Goal: Task Accomplishment & Management: Complete application form

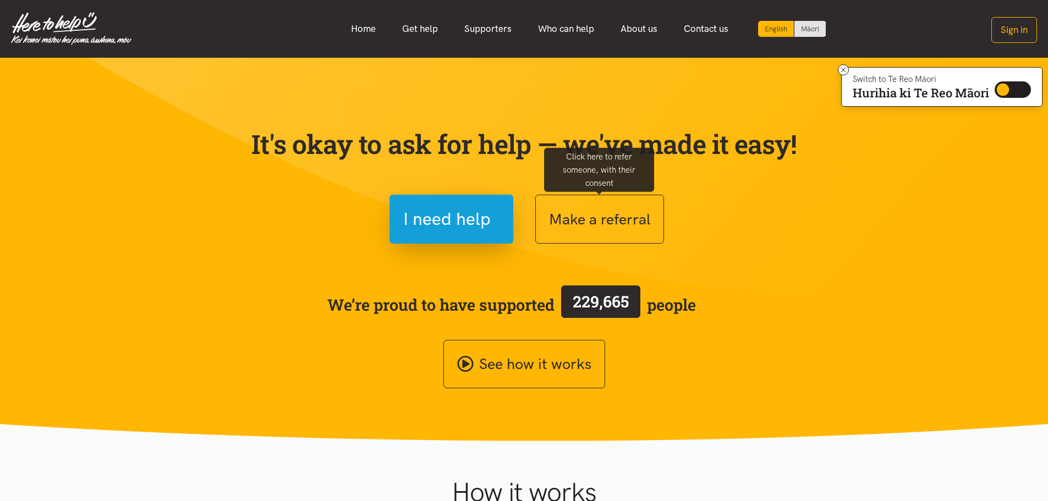
click at [574, 230] on button "Make a referral" at bounding box center [599, 219] width 129 height 49
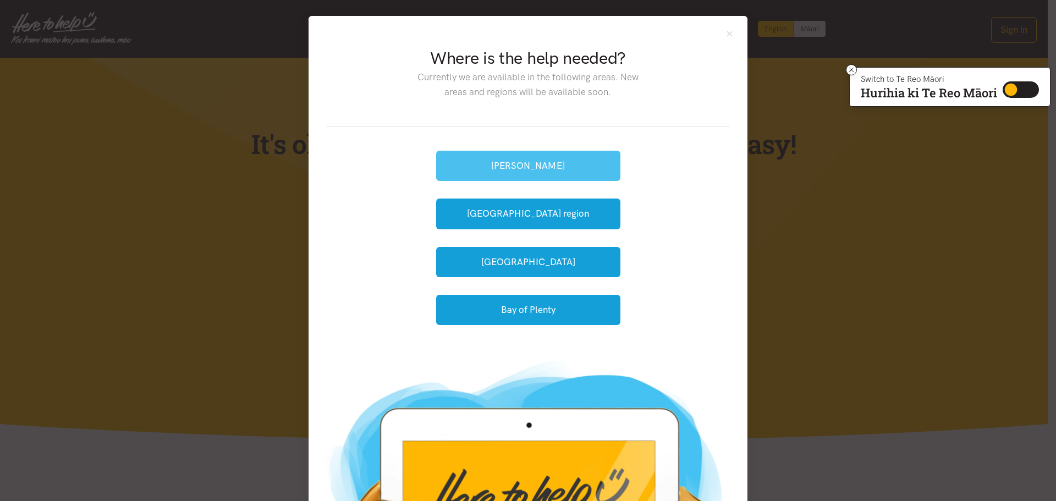
click at [468, 161] on button "[PERSON_NAME]" at bounding box center [528, 166] width 184 height 30
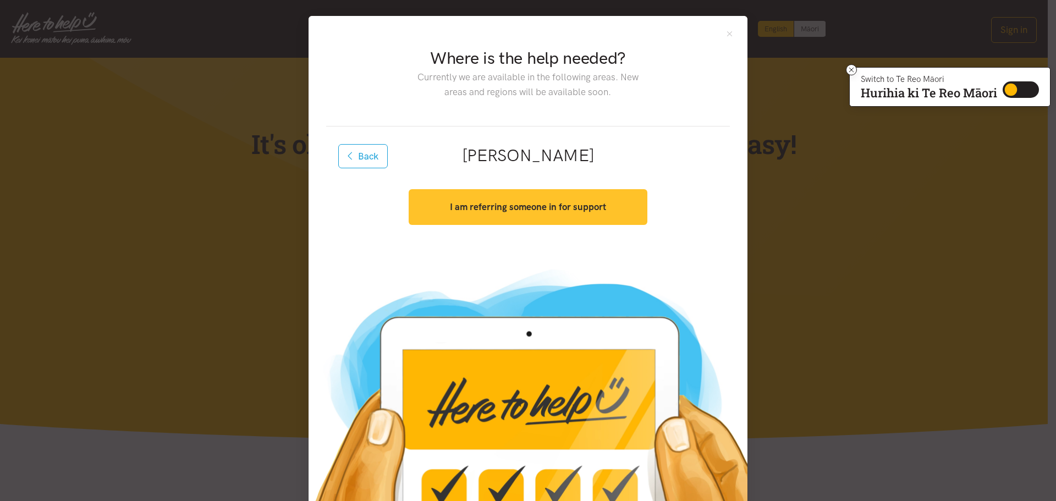
click at [489, 215] on button "I am referring someone in for support" at bounding box center [528, 207] width 238 height 36
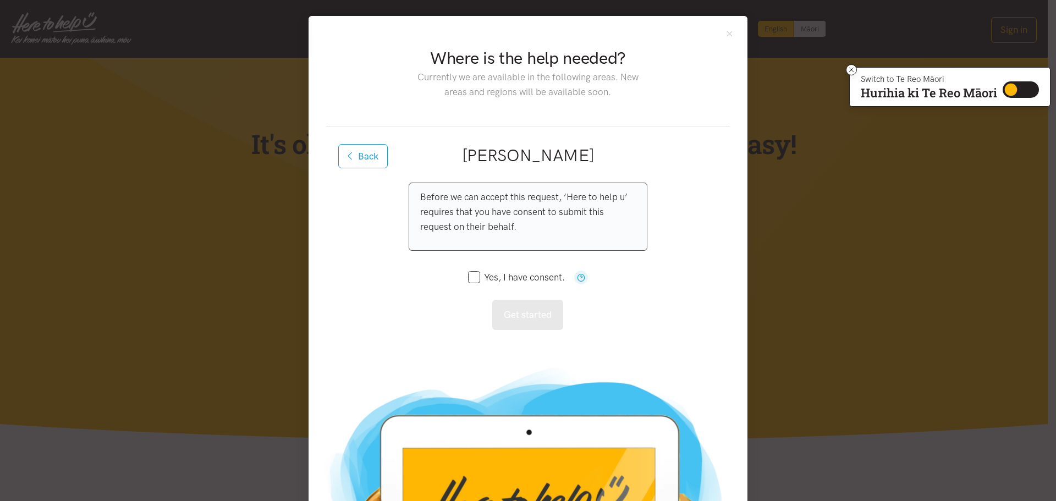
click at [471, 277] on input "Yes, I have consent." at bounding box center [516, 277] width 97 height 9
checkbox input "true"
click at [534, 315] on button "Get started" at bounding box center [527, 315] width 71 height 30
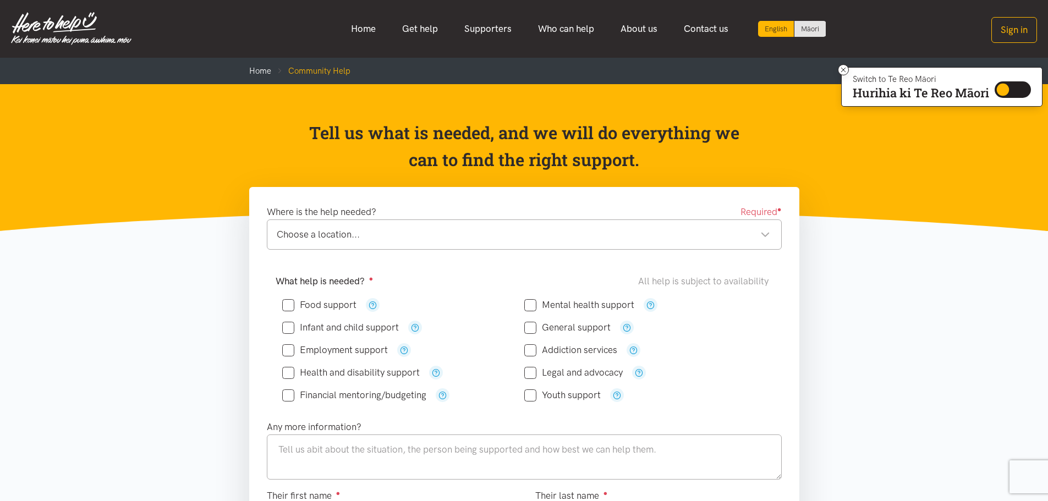
click at [290, 304] on input "Food support" at bounding box center [319, 304] width 74 height 9
checkbox input "true"
click at [290, 326] on input "Infant and child support" at bounding box center [340, 327] width 117 height 9
checkbox input "true"
drag, startPoint x: 278, startPoint y: 444, endPoint x: 301, endPoint y: 449, distance: 23.6
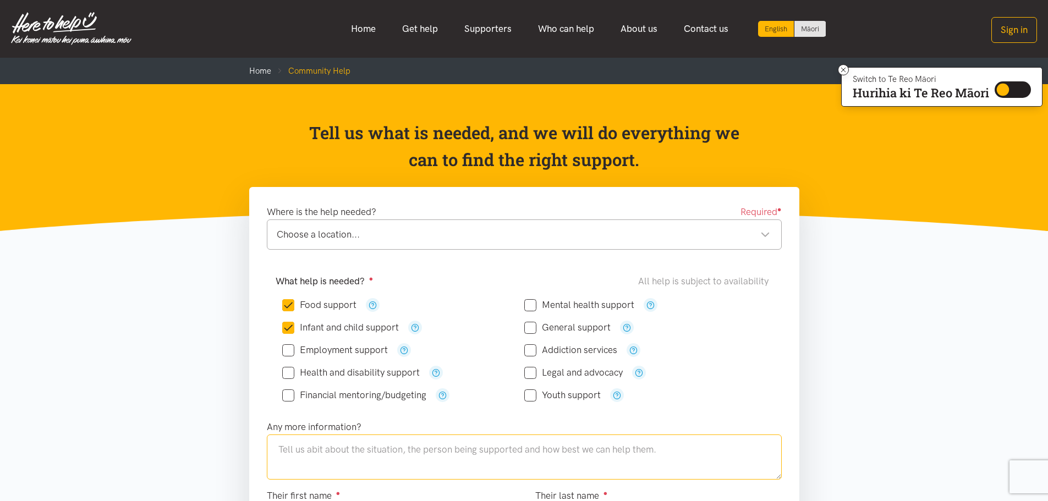
click at [283, 446] on textarea at bounding box center [524, 457] width 515 height 45
type textarea "t"
type textarea "T"
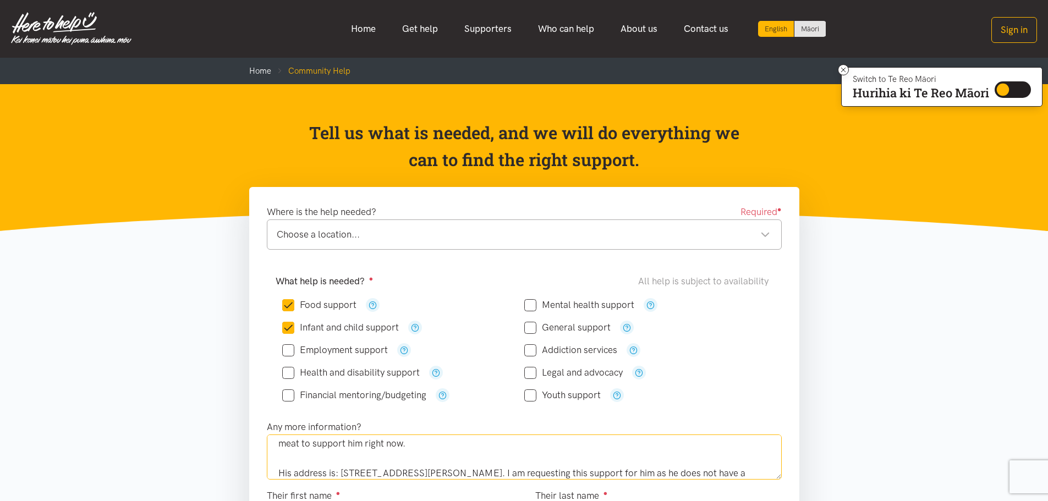
scroll to position [111, 0]
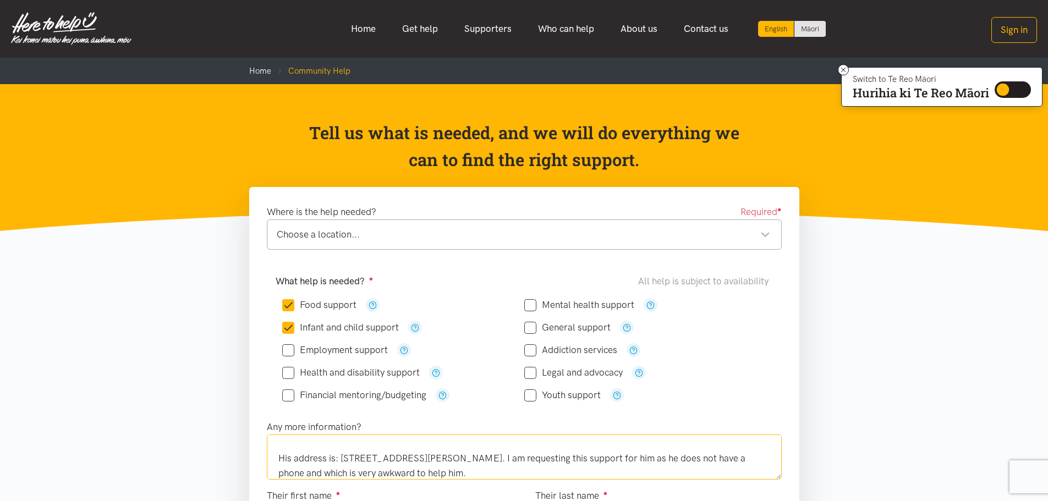
type textarea "[PERSON_NAME], My name is [PERSON_NAME], I am a Probation Officer working along…"
click at [288, 397] on input "Financial mentoring/budgeting" at bounding box center [354, 395] width 144 height 9
checkbox input "true"
click at [479, 470] on textarea "[PERSON_NAME], My name is [PERSON_NAME], I am a Probation Officer working along…" at bounding box center [524, 457] width 515 height 45
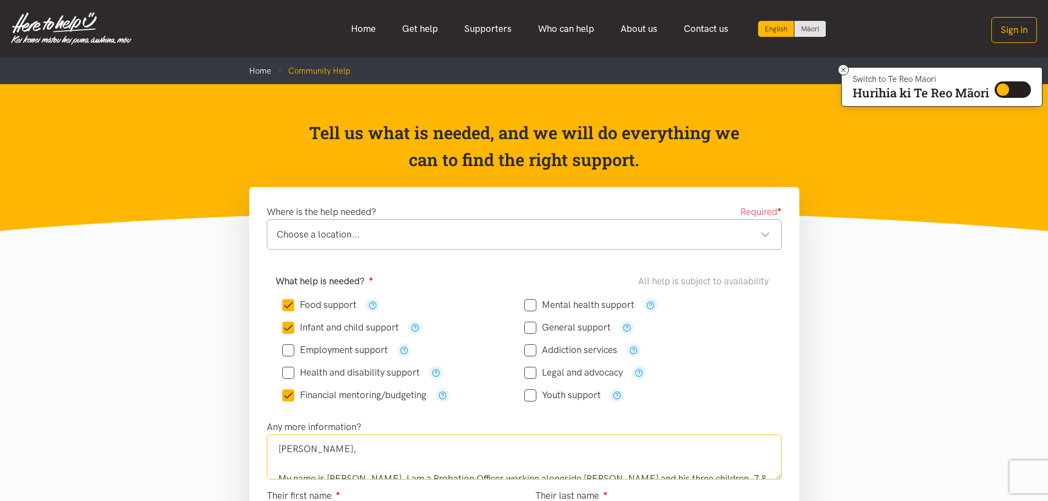
scroll to position [56, 0]
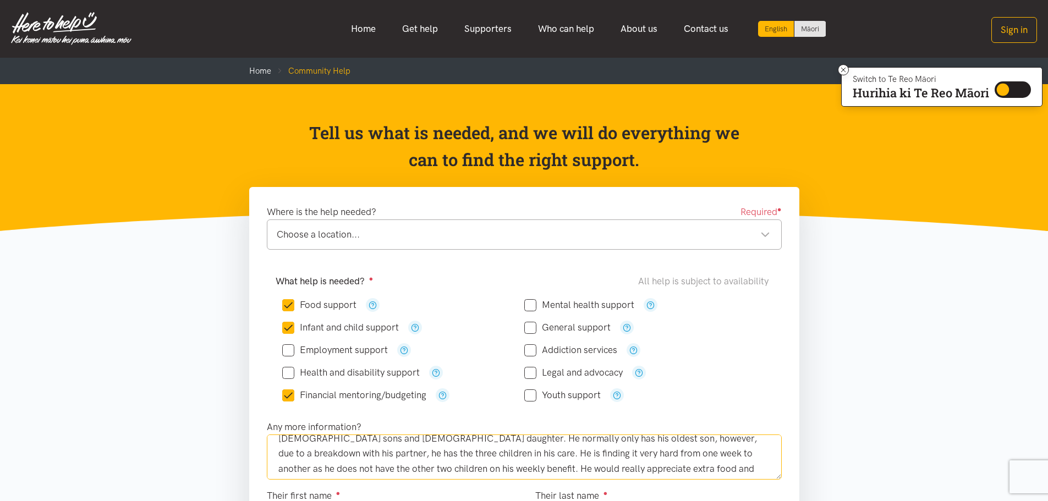
click at [309, 452] on textarea "[PERSON_NAME], My name is [PERSON_NAME], I am a Probation Officer working along…" at bounding box center [524, 457] width 515 height 45
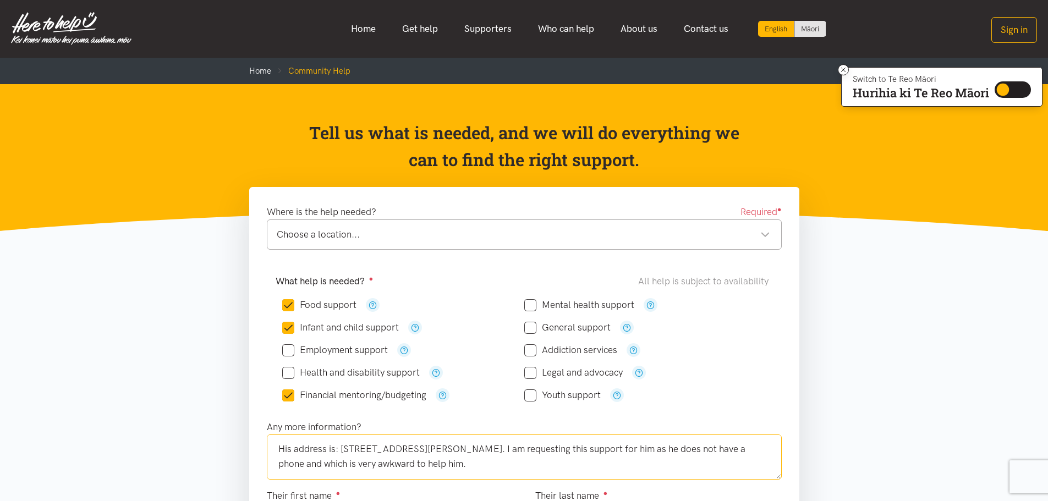
click at [471, 466] on textarea "[PERSON_NAME], My name is [PERSON_NAME], I am a Probation Officer working along…" at bounding box center [524, 457] width 515 height 45
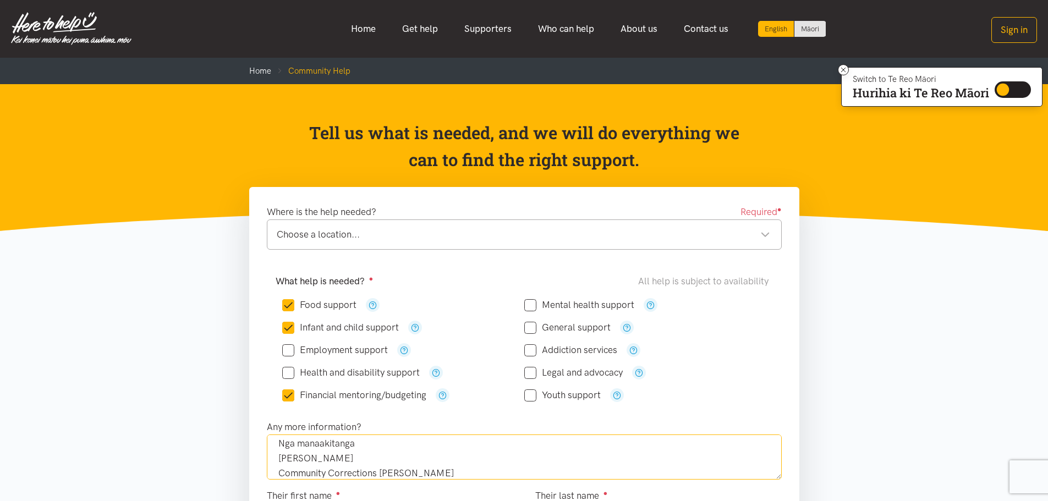
scroll to position [200, 0]
type textarea "[PERSON_NAME], My name is [PERSON_NAME], I am a Probation Officer working along…"
click at [528, 328] on input "General support" at bounding box center [567, 327] width 86 height 9
checkbox input "true"
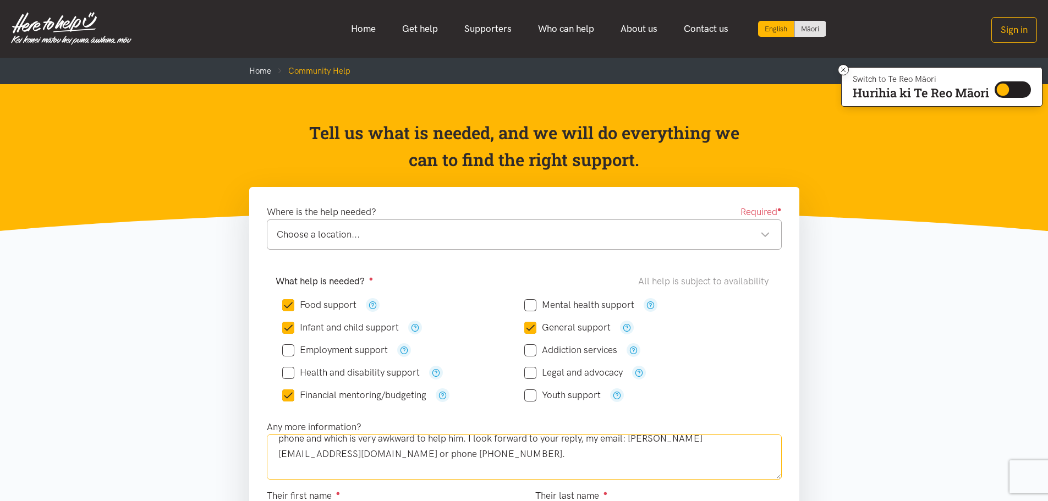
click at [470, 439] on textarea "[PERSON_NAME], My name is [PERSON_NAME], I am a Probation Officer working along…" at bounding box center [524, 457] width 515 height 45
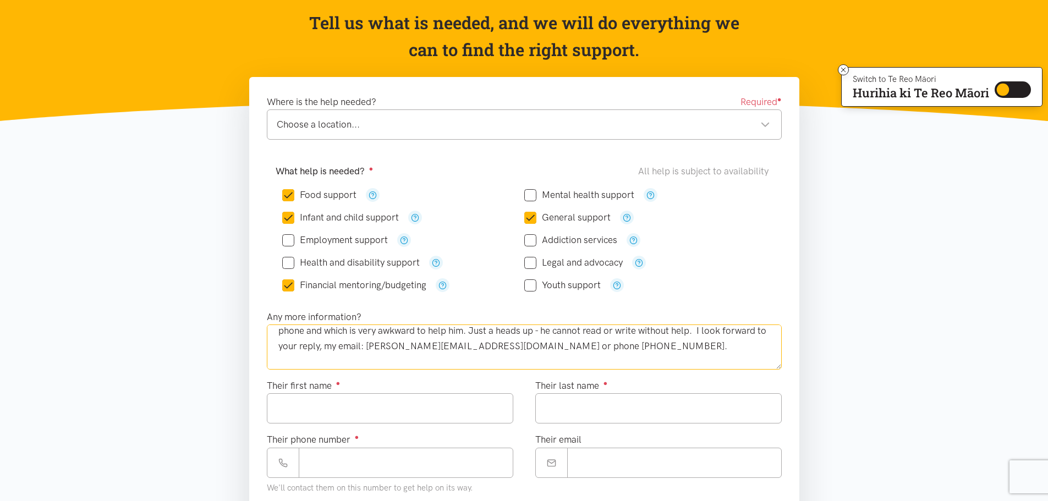
type textarea "[PERSON_NAME], My name is [PERSON_NAME], I am a Probation Officer working along…"
click at [311, 410] on input "Their first name ●" at bounding box center [390, 408] width 246 height 30
type input "***"
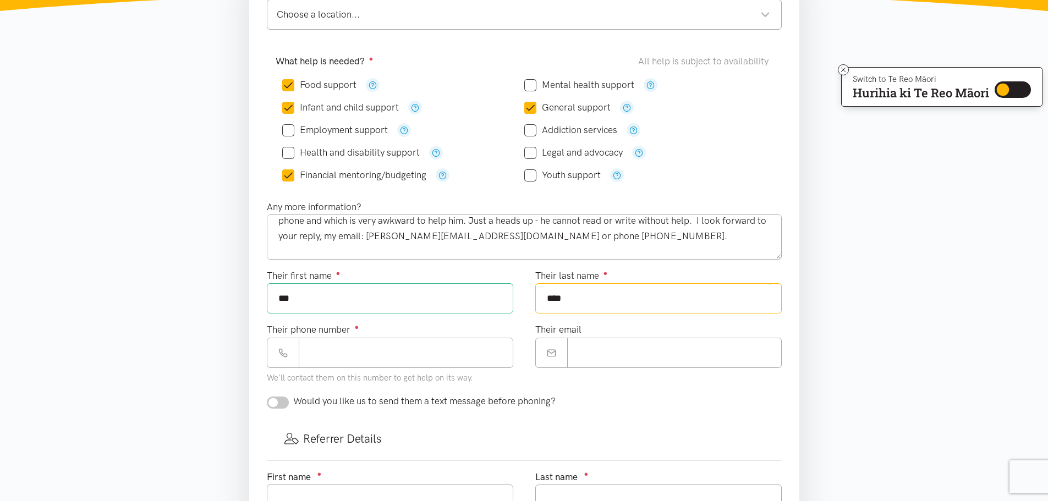
scroll to position [330, 0]
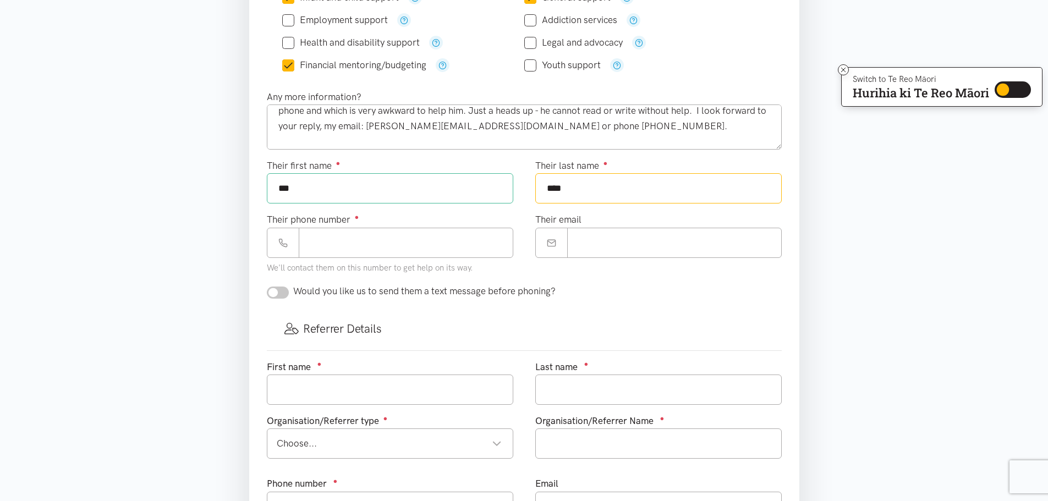
type input "****"
click at [297, 392] on input "text" at bounding box center [390, 390] width 246 height 30
type input "[PERSON_NAME]"
type input "Tuhakaraina"
click at [499, 440] on div "Choose..." at bounding box center [389, 443] width 225 height 15
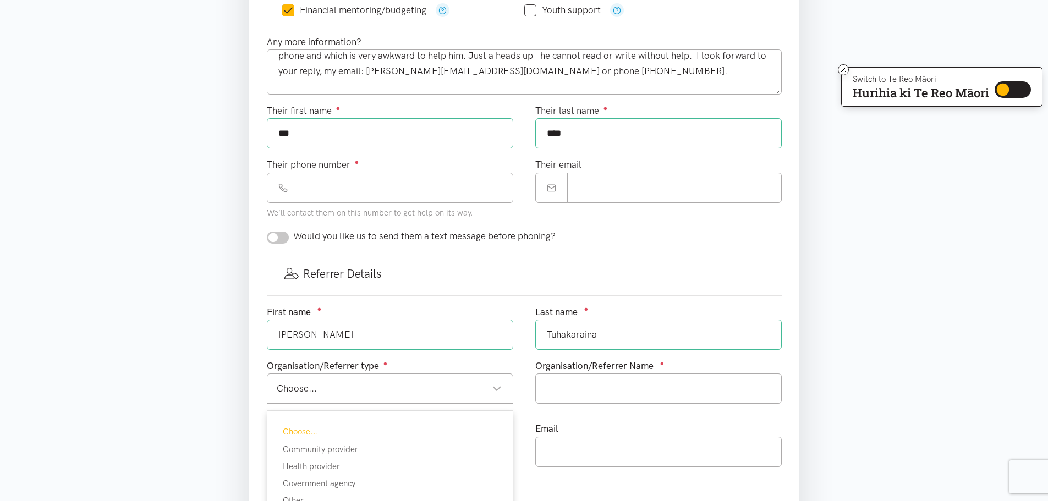
scroll to position [440, 0]
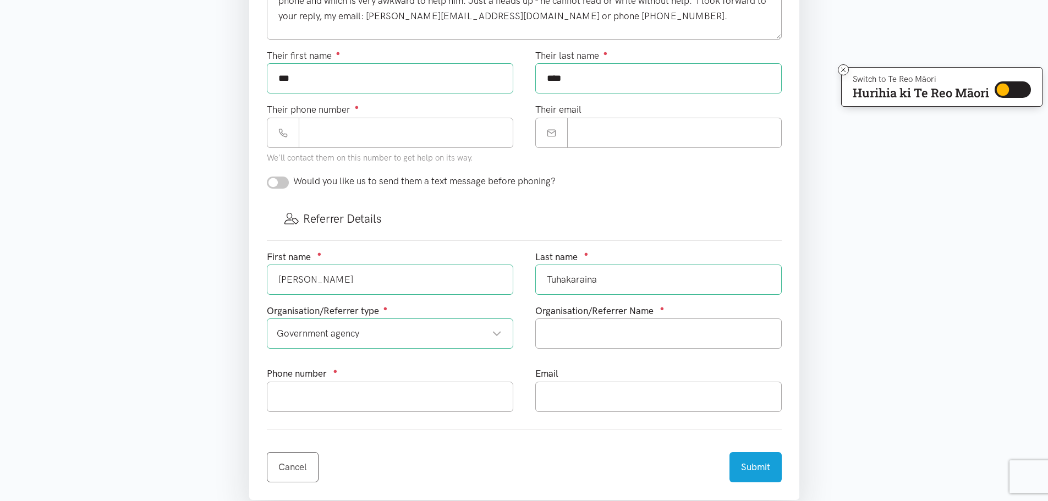
drag, startPoint x: 348, startPoint y: 427, endPoint x: 399, endPoint y: 425, distance: 50.6
click at [581, 342] on input "text" at bounding box center [658, 333] width 246 height 30
type input "C"
type input "Department of Corrections"
type input "0273183280"
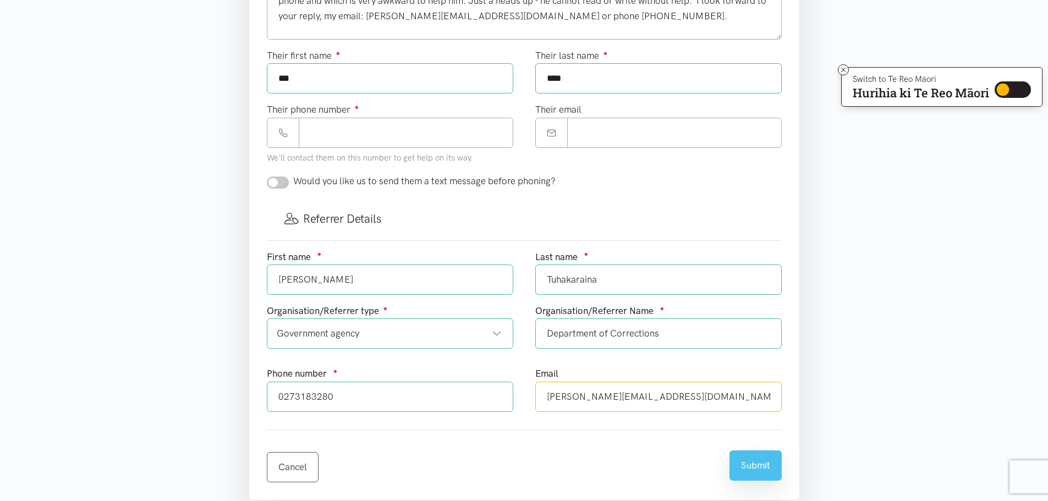
type input "[PERSON_NAME][EMAIL_ADDRESS][DOMAIN_NAME]"
click at [751, 472] on button "Submit" at bounding box center [755, 465] width 52 height 30
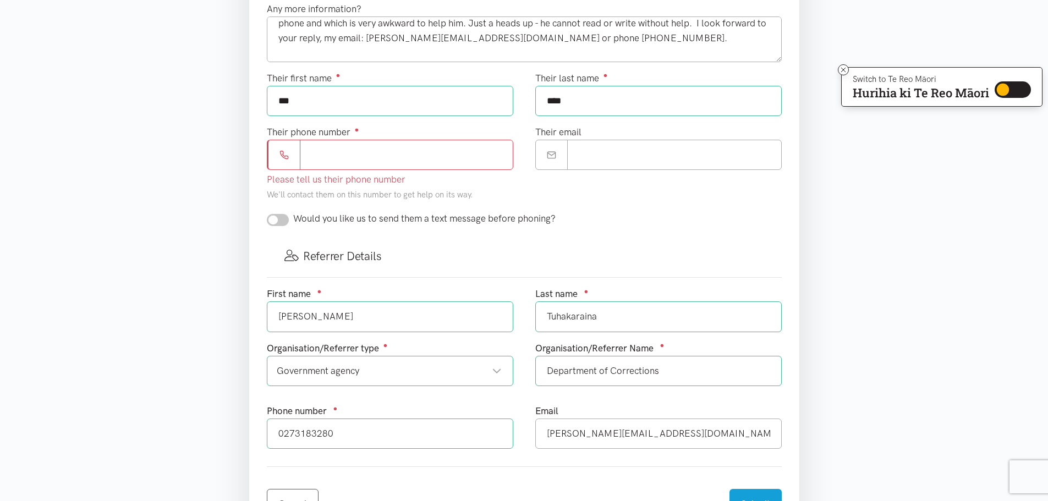
click at [327, 157] on input "Their phone number ●" at bounding box center [406, 155] width 213 height 30
type input "**********"
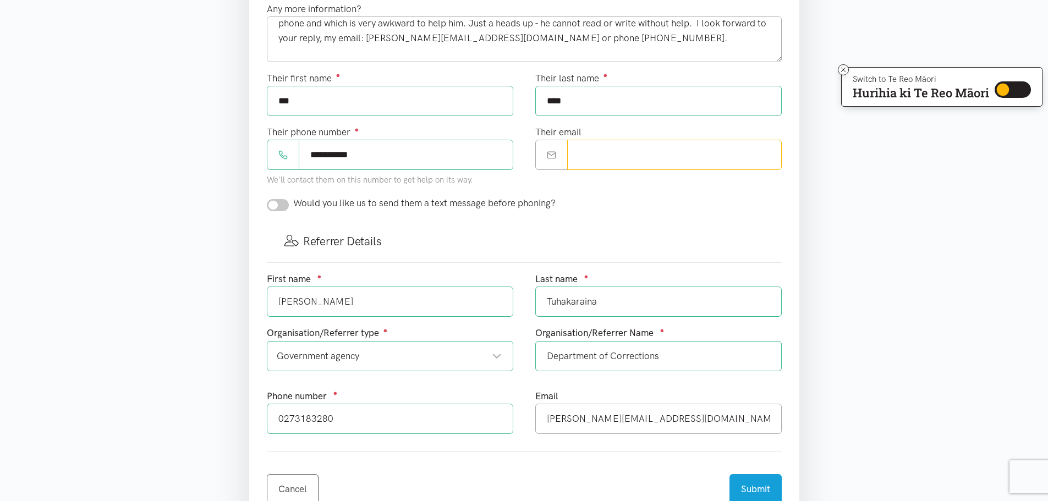
click at [605, 166] on input "Their email" at bounding box center [674, 155] width 215 height 30
drag, startPoint x: 717, startPoint y: 420, endPoint x: 546, endPoint y: 420, distance: 170.5
click at [546, 420] on input "[PERSON_NAME][EMAIL_ADDRESS][DOMAIN_NAME]" at bounding box center [658, 419] width 246 height 30
click at [609, 153] on input "Their email" at bounding box center [674, 155] width 215 height 30
paste input "**********"
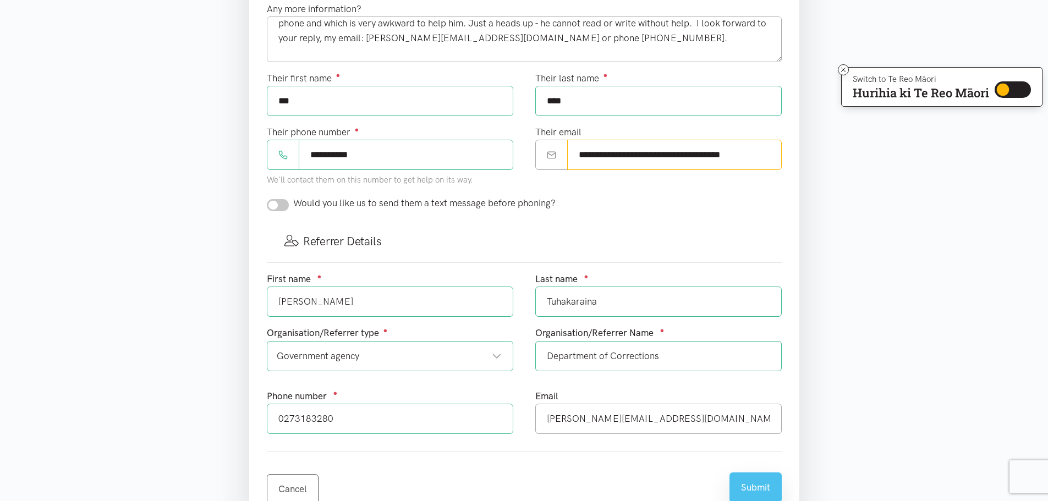
type input "**********"
click at [745, 491] on button "Submit" at bounding box center [755, 487] width 52 height 30
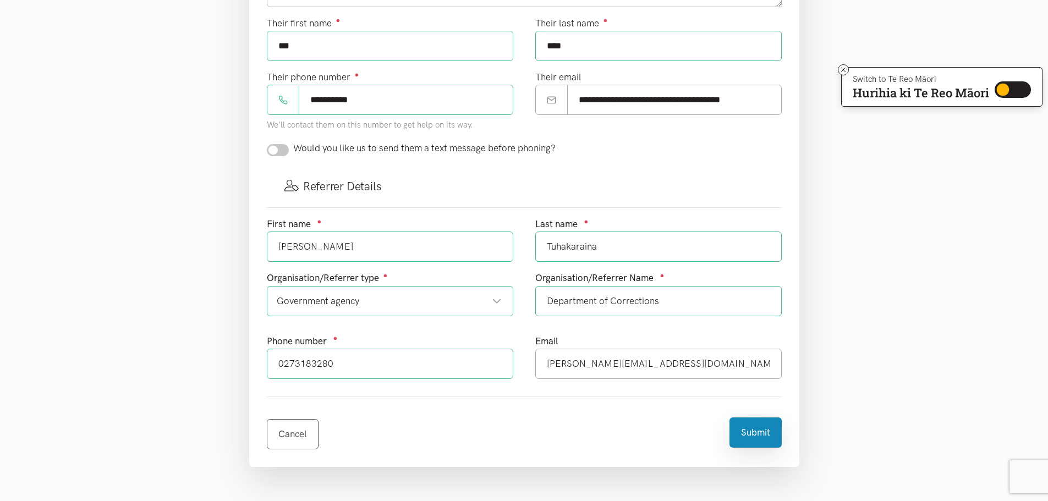
scroll to position [605, 0]
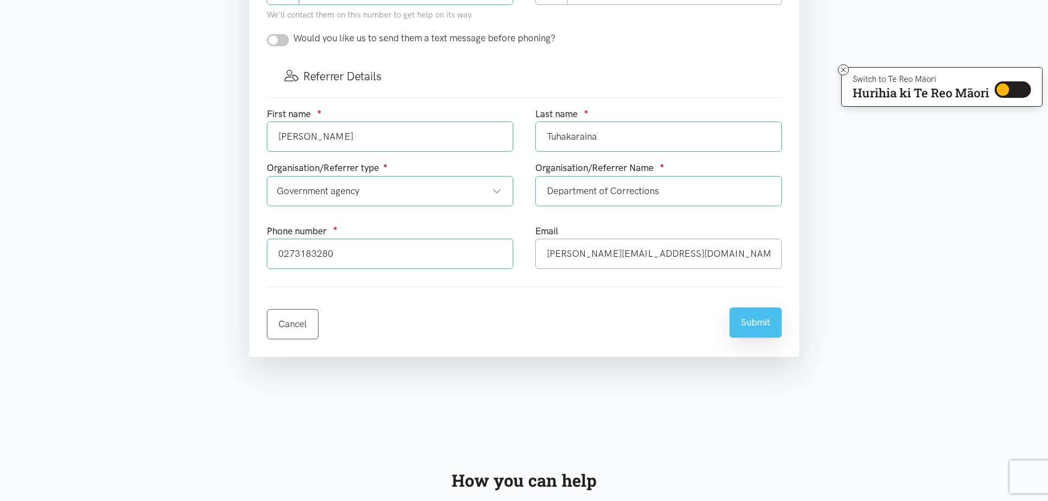
click at [760, 322] on button "Submit" at bounding box center [755, 322] width 52 height 30
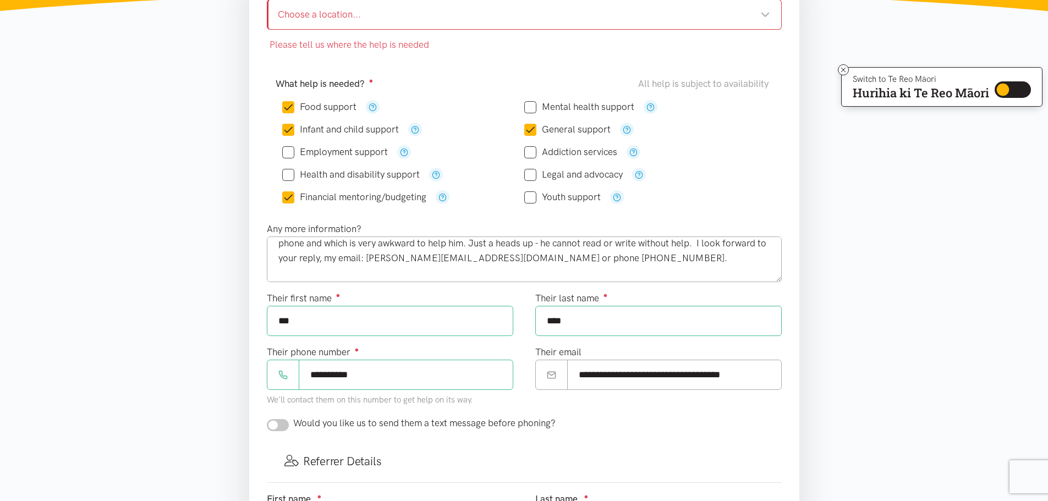
scroll to position [110, 0]
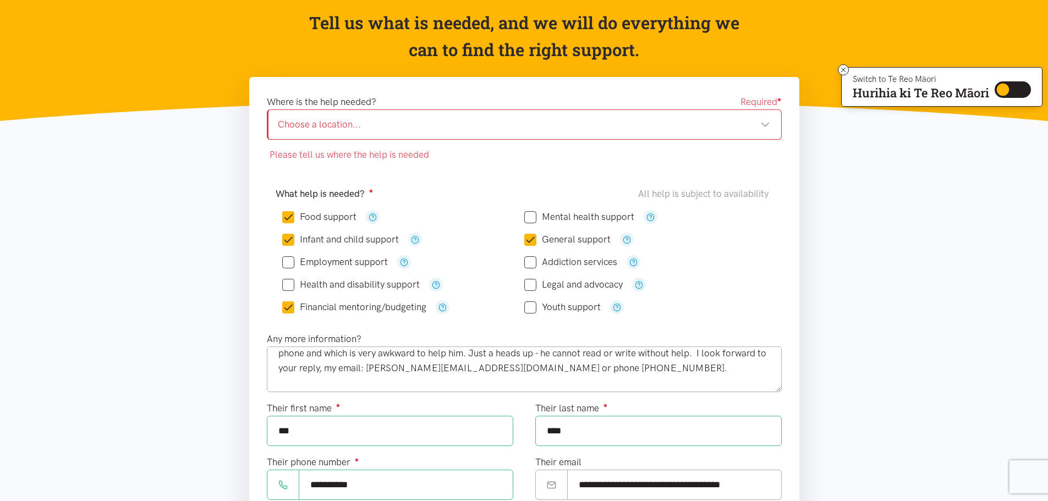
click at [762, 125] on div "Choose a location..." at bounding box center [524, 124] width 492 height 15
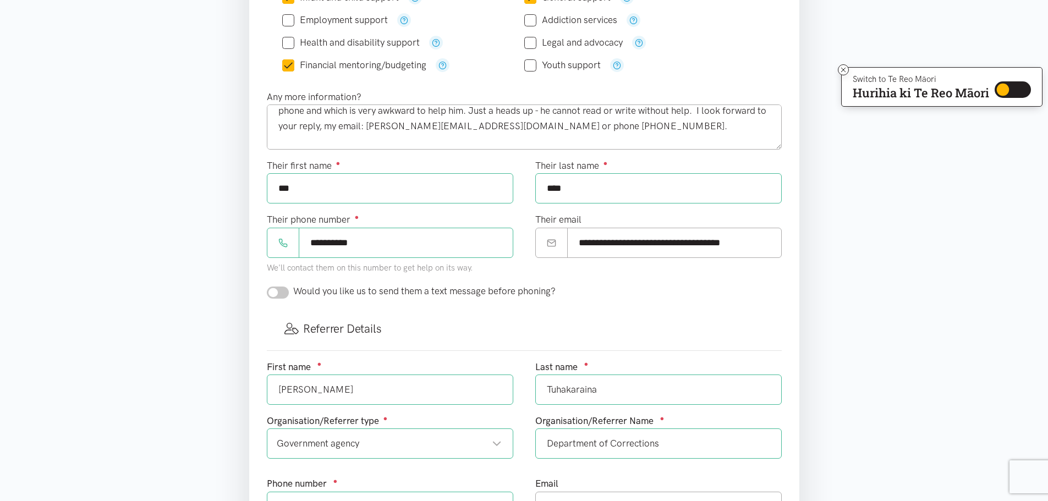
scroll to position [605, 0]
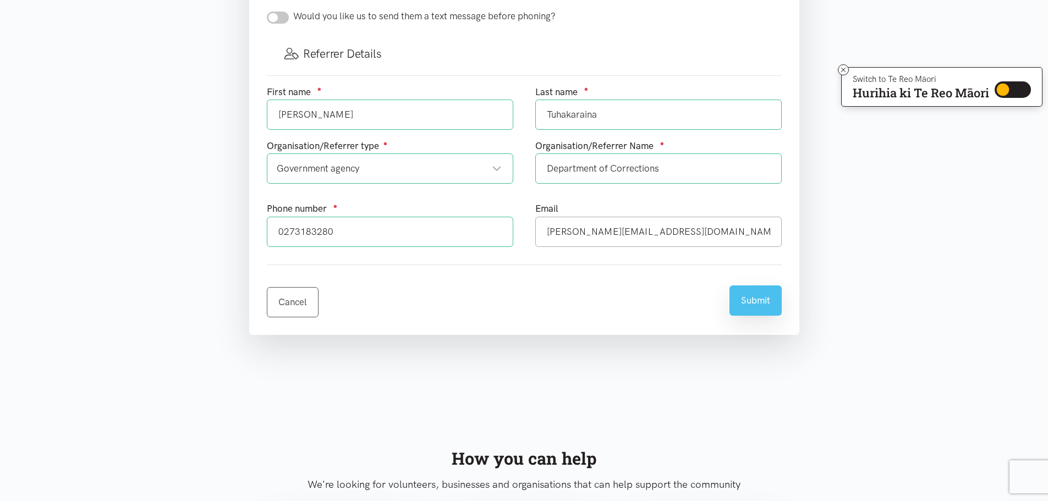
click at [766, 301] on button "Submit" at bounding box center [755, 300] width 52 height 30
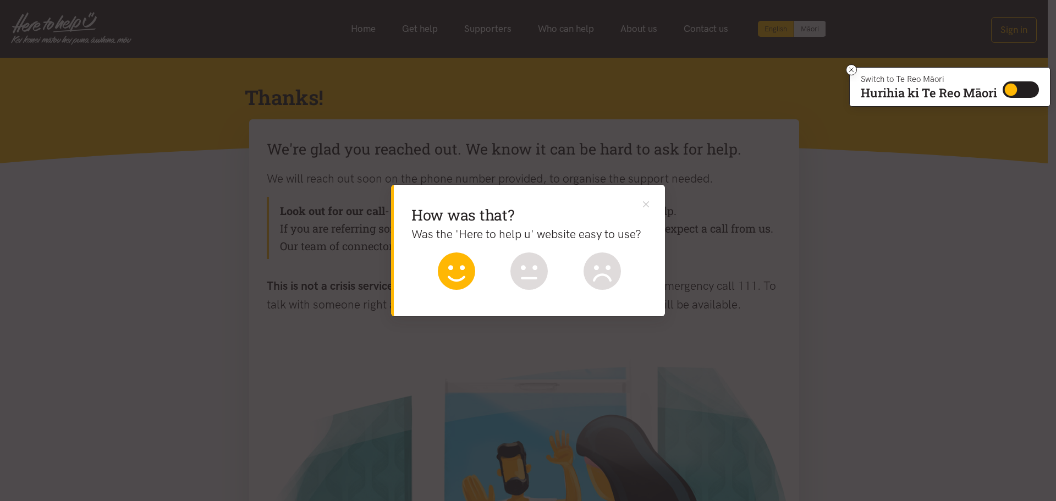
click at [458, 262] on icon at bounding box center [456, 270] width 37 height 37
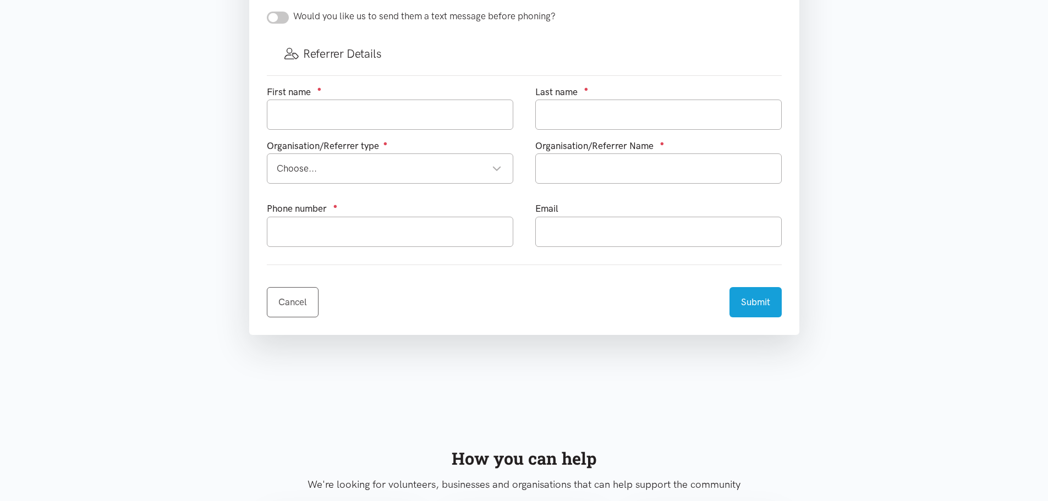
scroll to position [605, 0]
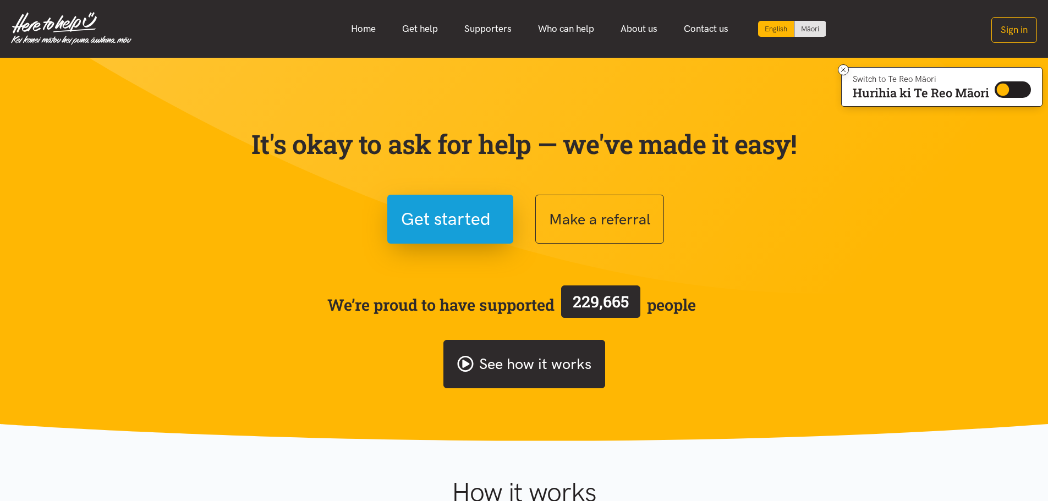
click at [535, 371] on link "See how it works" at bounding box center [524, 364] width 162 height 49
